Goal: Download file/media

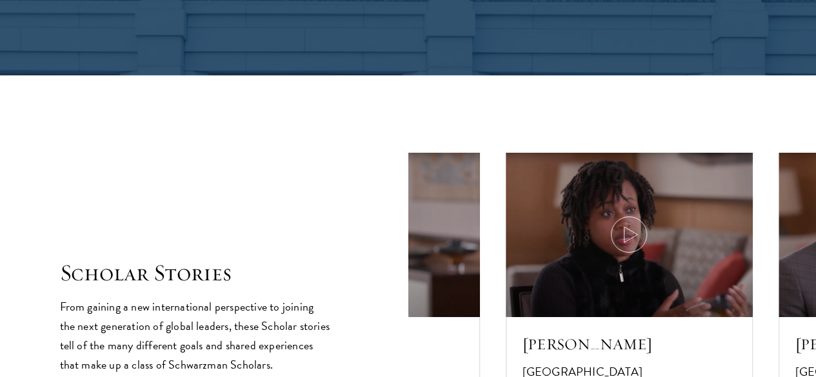
scroll to position [2072, 0]
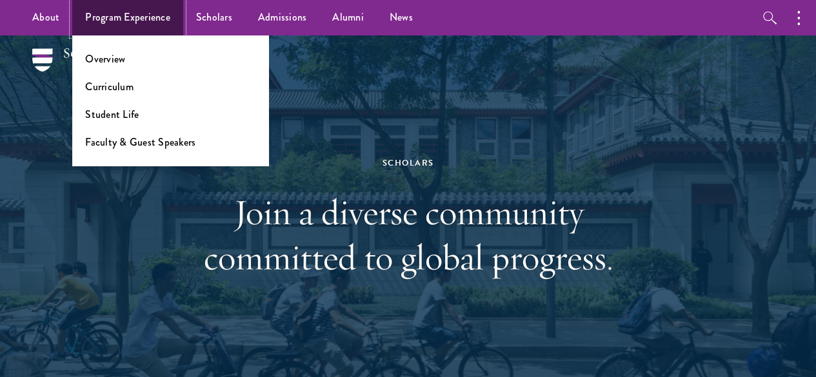
click at [91, 15] on link "Program Experience" at bounding box center [127, 17] width 111 height 35
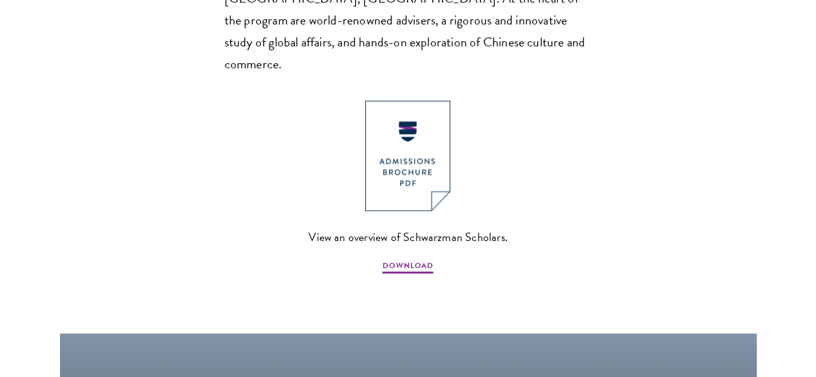
scroll to position [960, 0]
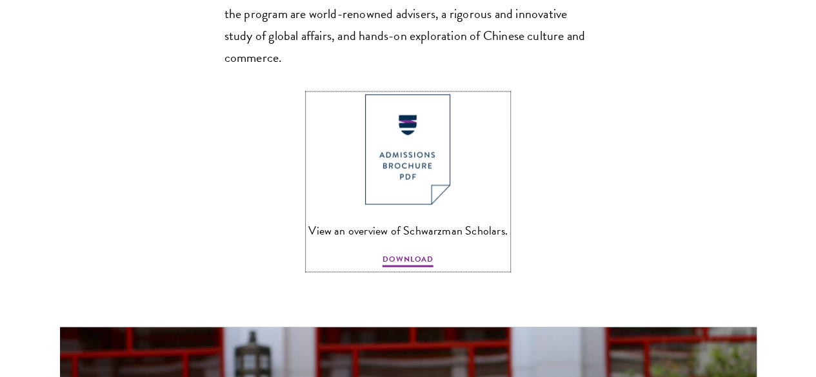
click at [426, 143] on img at bounding box center [407, 149] width 85 height 110
